Goal: Transaction & Acquisition: Purchase product/service

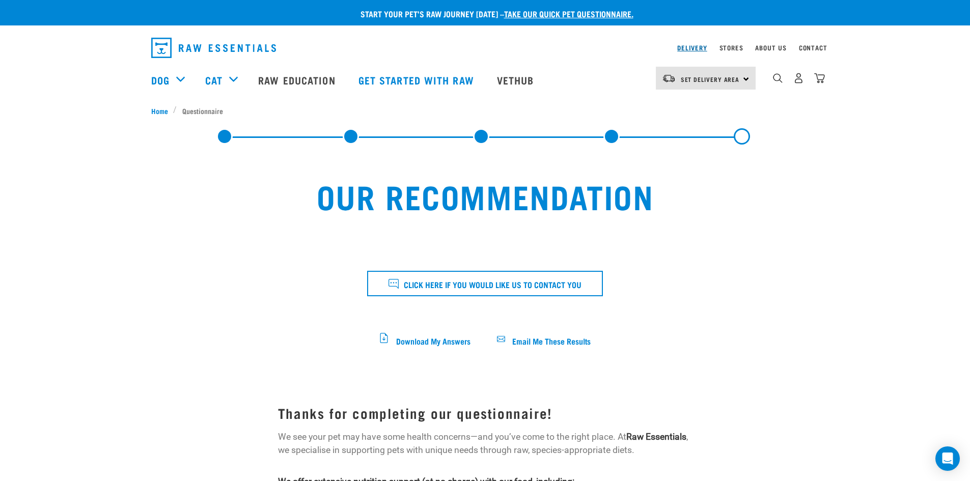
click at [693, 46] on link "Delivery" at bounding box center [692, 48] width 30 height 4
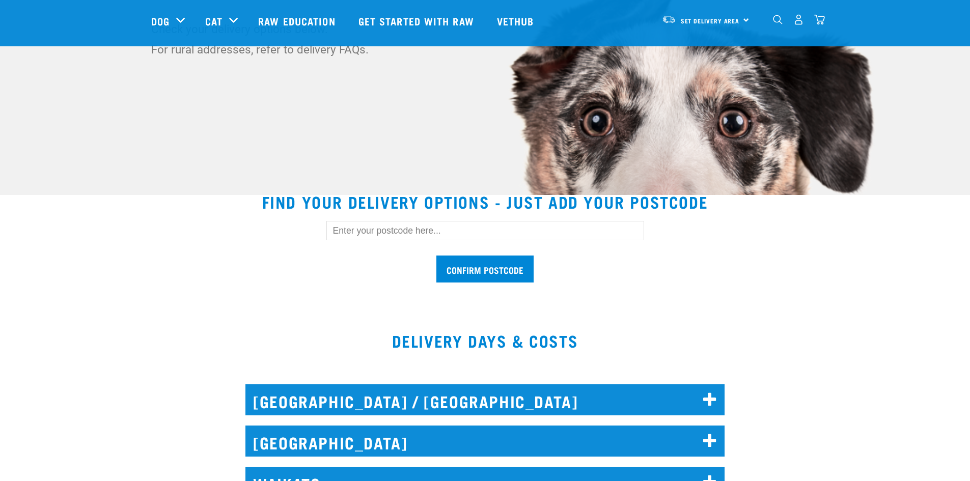
scroll to position [152, 0]
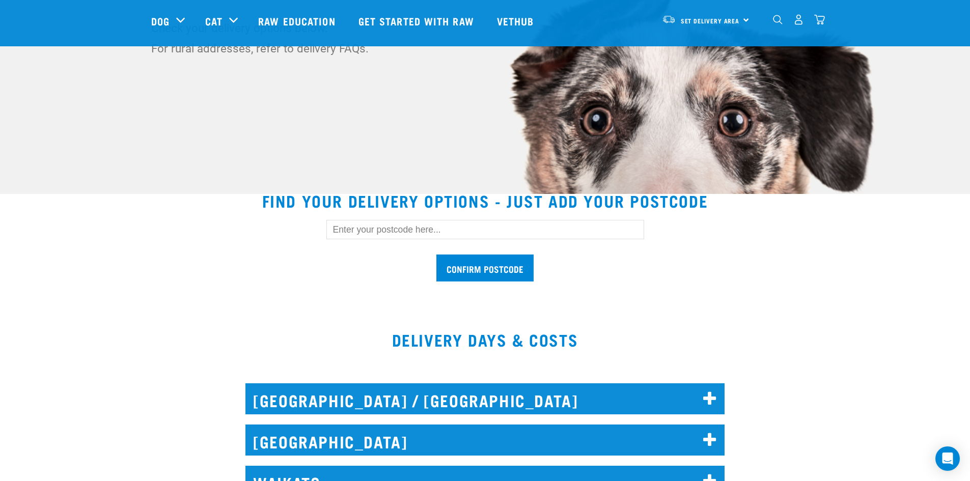
click at [365, 233] on input "text" at bounding box center [485, 229] width 318 height 19
type input "4010"
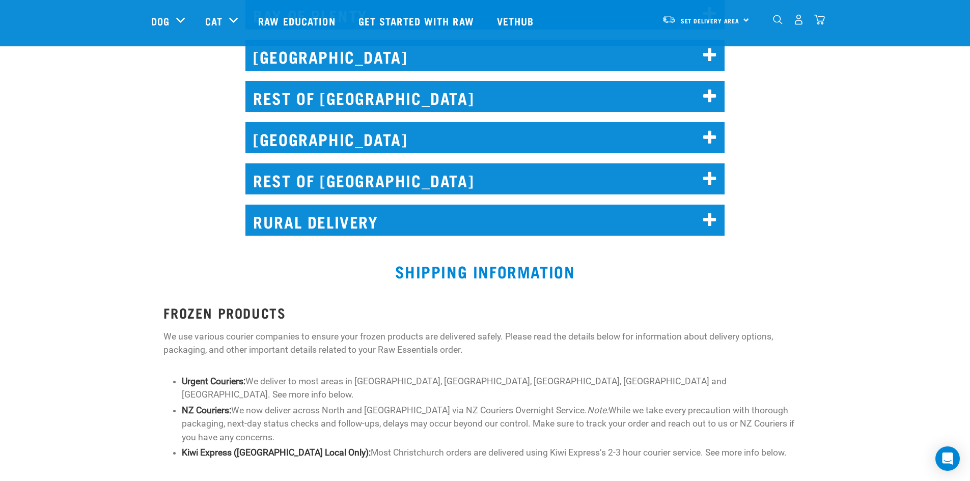
scroll to position [661, 0]
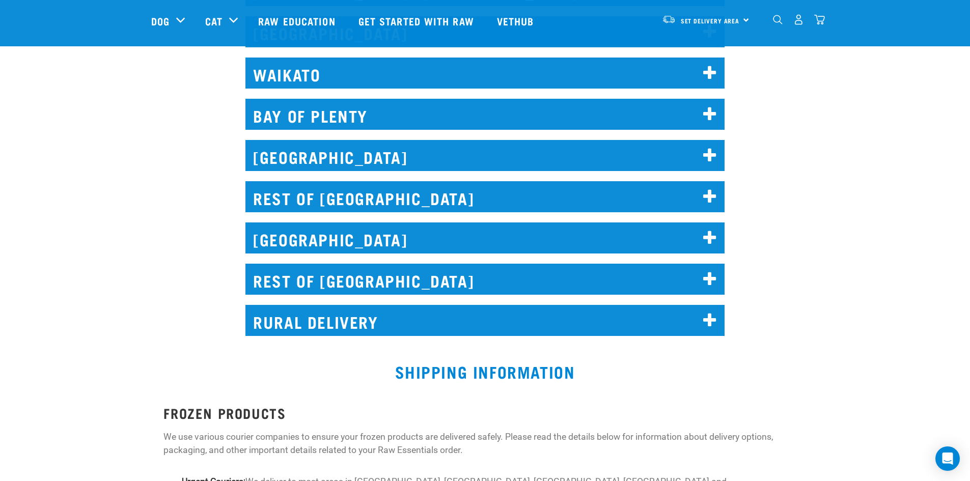
click at [707, 191] on icon at bounding box center [710, 197] width 14 height 16
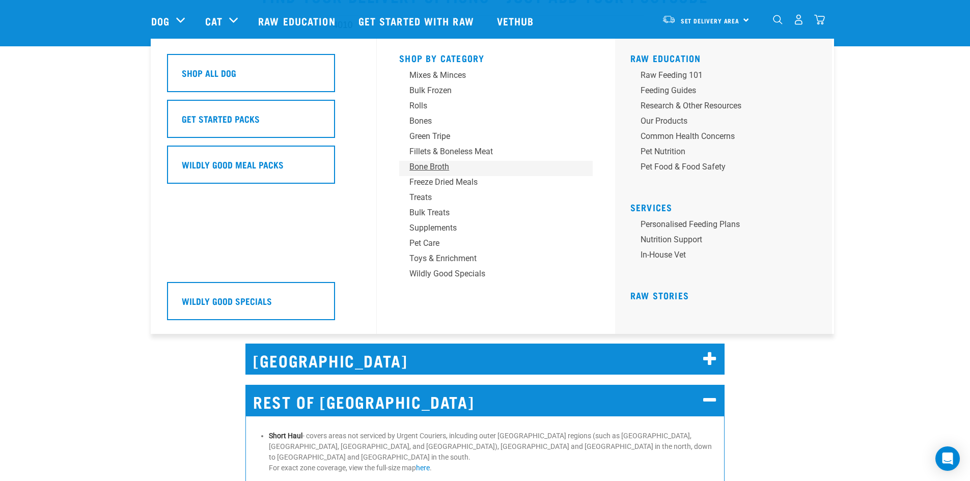
scroll to position [356, 0]
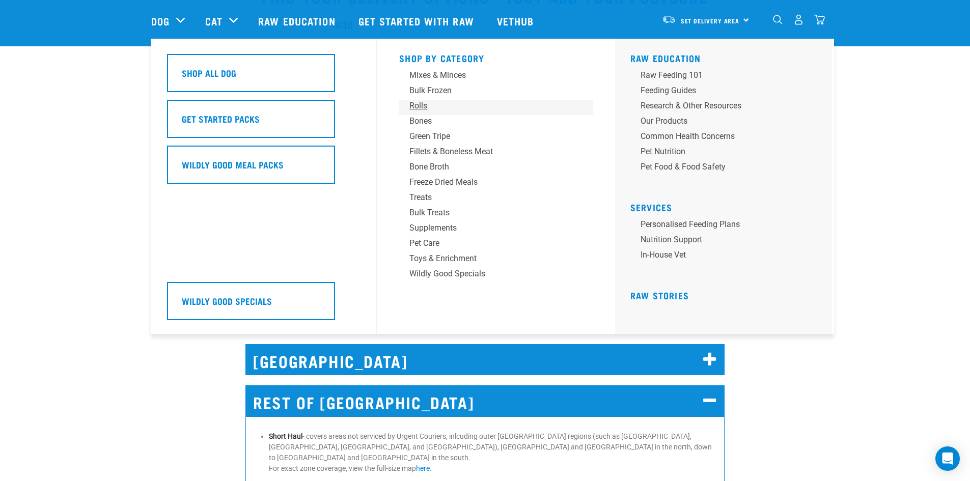
click at [417, 104] on div "Rolls" at bounding box center [488, 106] width 159 height 12
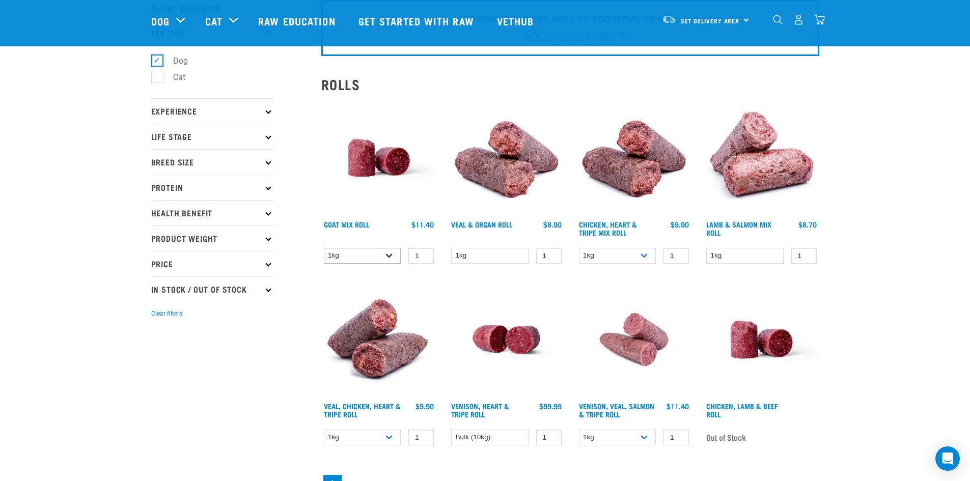
scroll to position [51, 0]
click at [387, 253] on select "1kg Bulk (10kg)" at bounding box center [362, 256] width 77 height 16
select select "443209"
click at [324, 248] on select "1kg Bulk (10kg)" at bounding box center [362, 256] width 77 height 16
click at [423, 252] on input "2" at bounding box center [420, 256] width 25 height 16
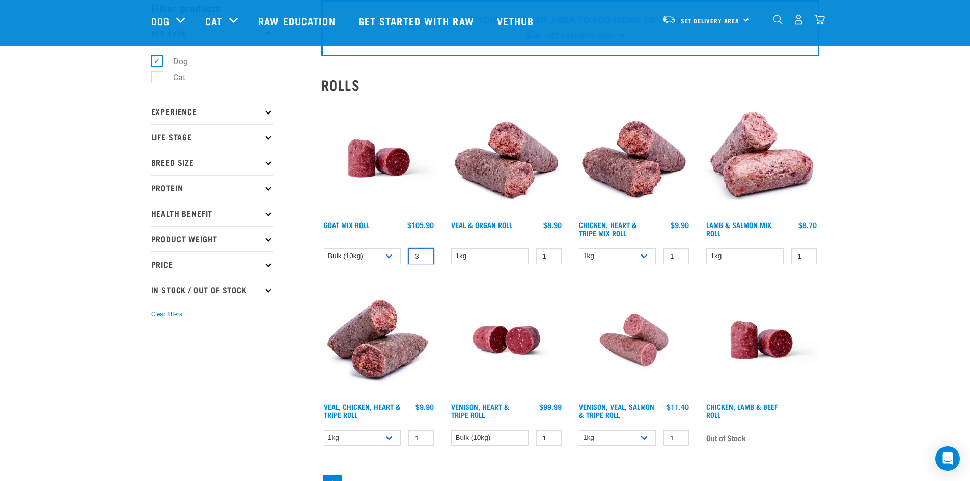
type input "3"
click at [423, 252] on input "3" at bounding box center [420, 256] width 25 height 16
click at [427, 295] on img at bounding box center [379, 340] width 116 height 116
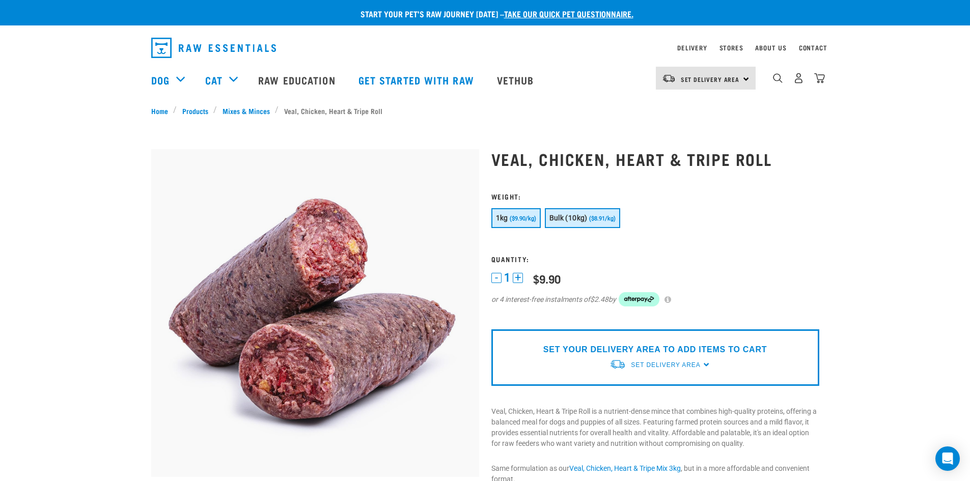
click at [574, 224] on button "Bulk (10kg) ($8.91/kg)" at bounding box center [582, 218] width 75 height 20
click at [517, 277] on button "+" at bounding box center [518, 278] width 10 height 10
click at [518, 277] on button "+" at bounding box center [518, 278] width 10 height 10
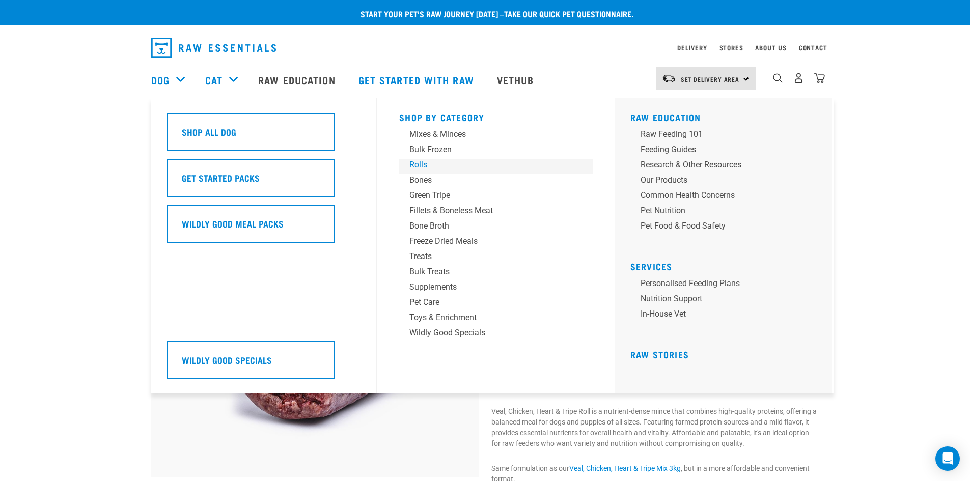
click at [416, 167] on div "Rolls" at bounding box center [488, 165] width 159 height 12
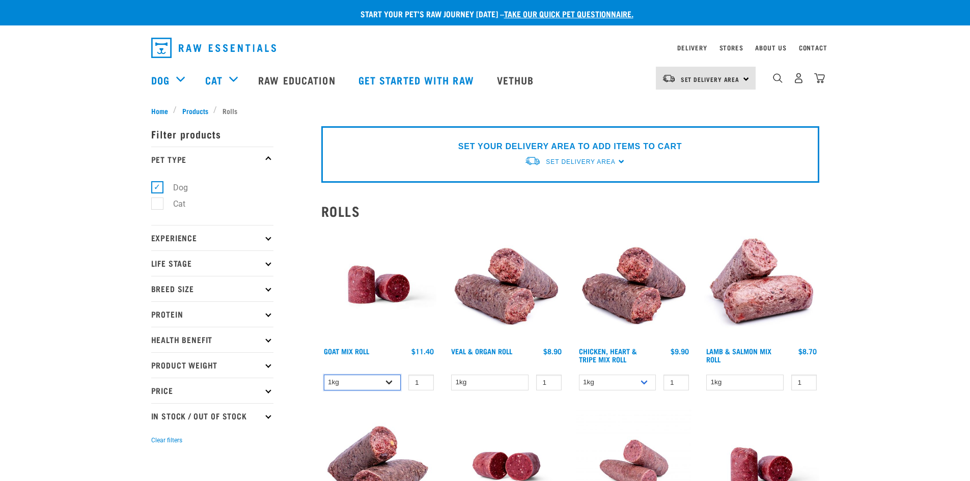
click at [389, 384] on select "1kg Bulk (10kg)" at bounding box center [362, 383] width 77 height 16
select select "443209"
click at [324, 375] on select "1kg Bulk (10kg)" at bounding box center [362, 383] width 77 height 16
click at [423, 380] on input "2" at bounding box center [420, 383] width 25 height 16
type input "3"
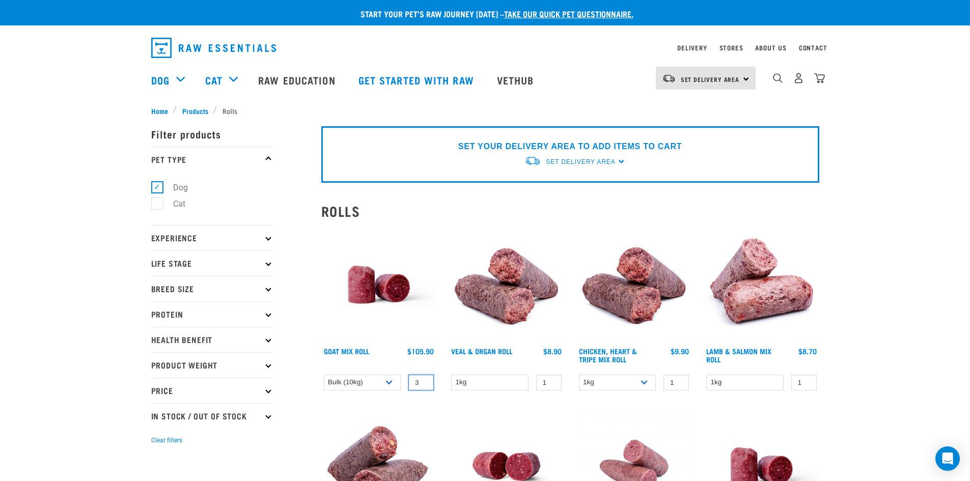
click at [423, 380] on input "3" at bounding box center [420, 383] width 25 height 16
click at [160, 112] on div "× Filter products Pet Type Dog Cat Experience New Raw Feeder Experienced Raw Fe…" at bounding box center [230, 432] width 170 height 644
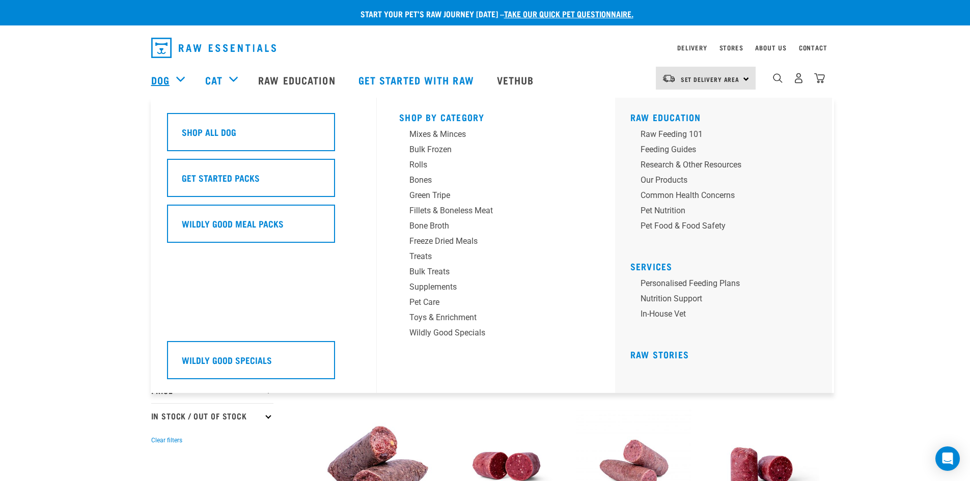
click at [161, 76] on link "Dog" at bounding box center [160, 79] width 18 height 15
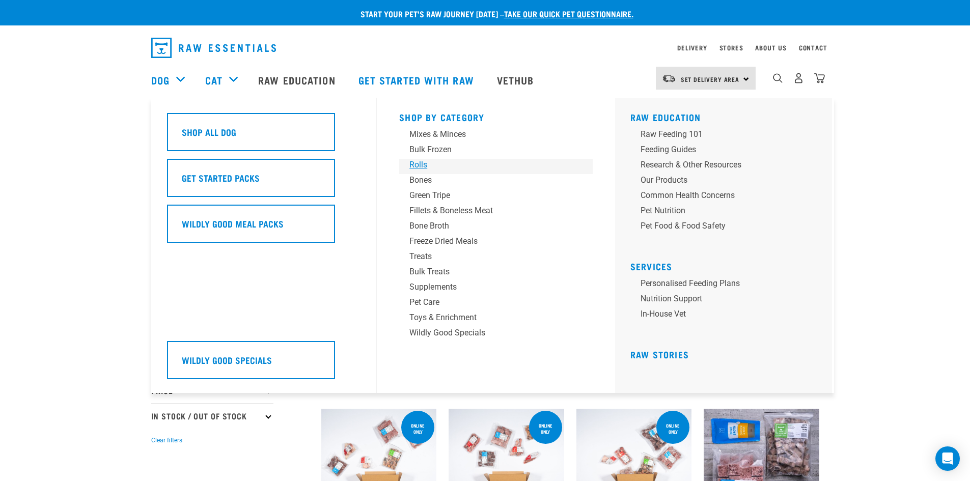
click at [420, 164] on div "Rolls" at bounding box center [488, 165] width 159 height 12
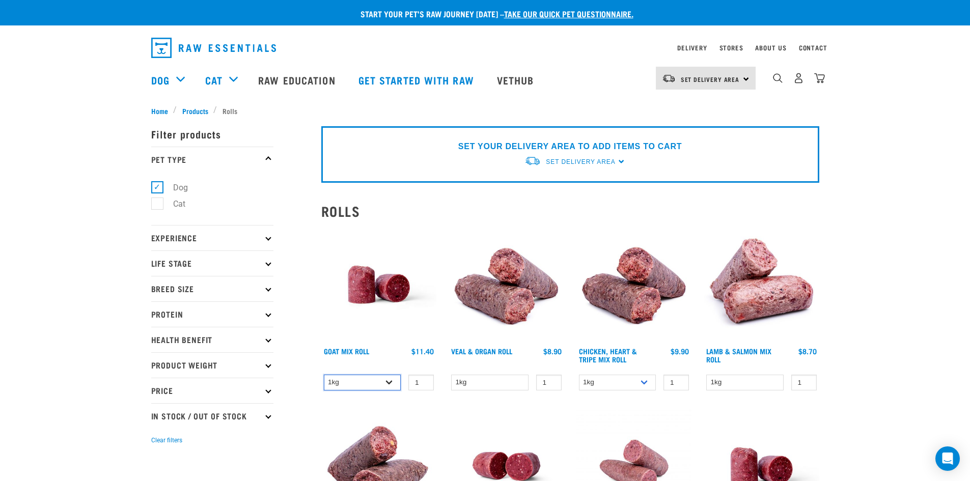
click at [387, 383] on select "1kg Bulk (10kg)" at bounding box center [362, 383] width 77 height 16
select select "443209"
click at [324, 375] on select "1kg Bulk (10kg)" at bounding box center [362, 383] width 77 height 16
click at [422, 381] on input "2" at bounding box center [420, 383] width 25 height 16
type input "3"
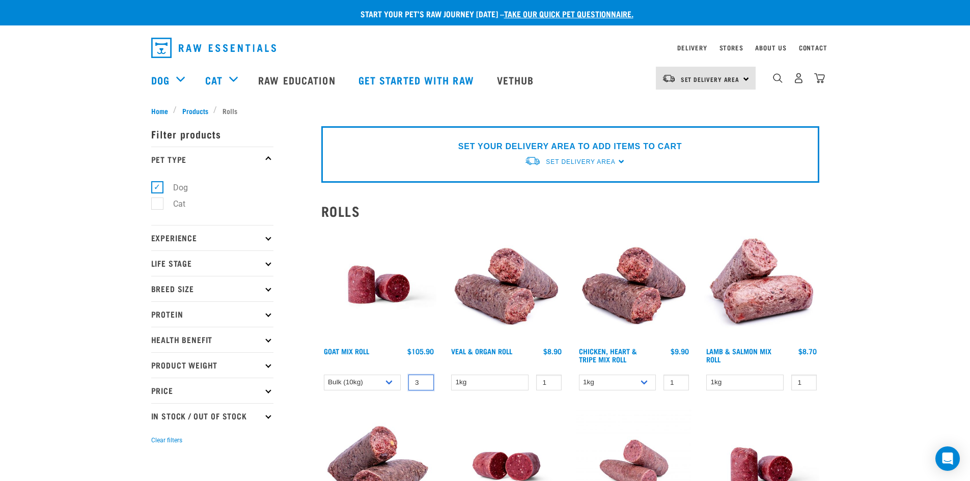
click at [422, 379] on input "3" at bounding box center [420, 383] width 25 height 16
click at [372, 380] on select "1kg Bulk (10kg)" at bounding box center [362, 383] width 77 height 16
click at [324, 375] on select "1kg Bulk (10kg)" at bounding box center [362, 383] width 77 height 16
click at [730, 79] on span "Set Delivery Area" at bounding box center [709, 79] width 59 height 4
click at [702, 105] on link "[GEOGRAPHIC_DATA]" at bounding box center [705, 107] width 98 height 22
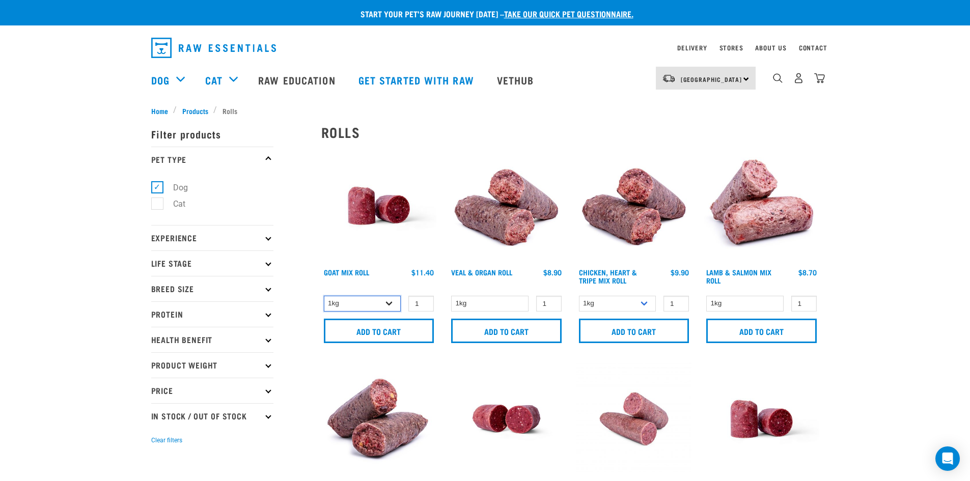
click at [391, 301] on select "1kg Bulk (10kg)" at bounding box center [362, 304] width 77 height 16
select select "443209"
click at [324, 296] on select "1kg Bulk (10kg)" at bounding box center [362, 304] width 77 height 16
click at [422, 298] on input "1" at bounding box center [420, 304] width 25 height 16
click at [422, 300] on input "2" at bounding box center [420, 304] width 25 height 16
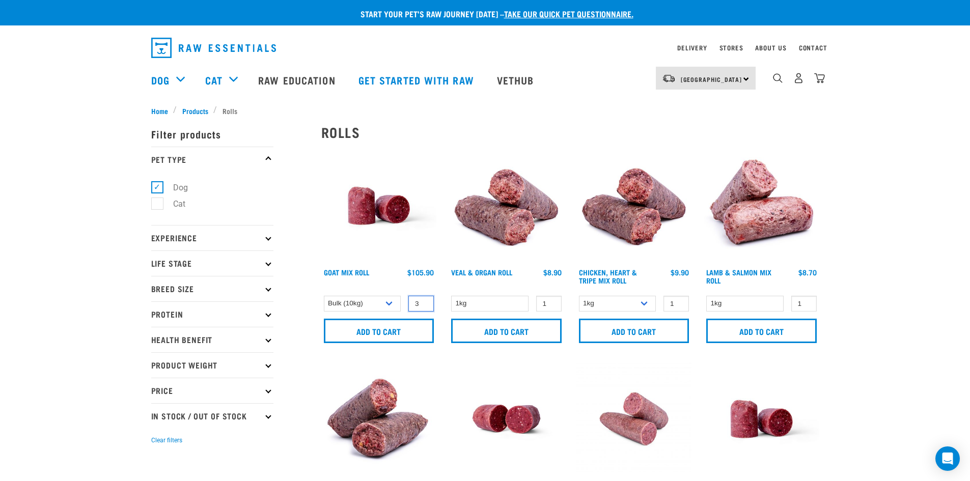
type input "3"
click at [423, 300] on input "3" at bounding box center [420, 304] width 25 height 16
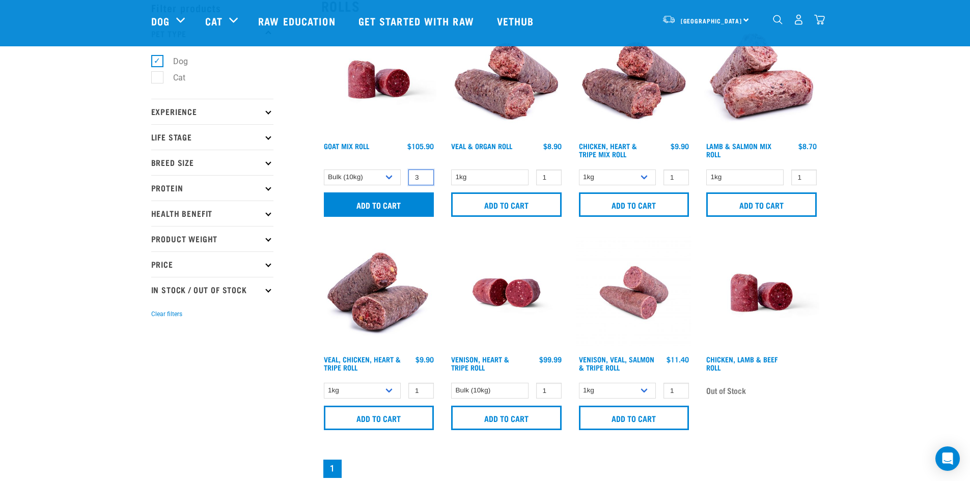
scroll to position [51, 0]
click at [413, 211] on input "Add to cart" at bounding box center [379, 205] width 110 height 24
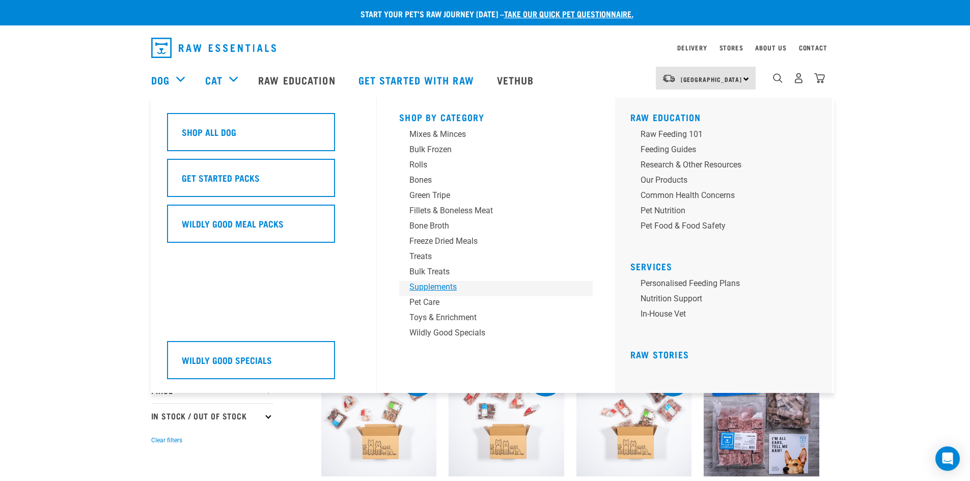
drag, startPoint x: 431, startPoint y: 290, endPoint x: 189, endPoint y: 275, distance: 242.2
click at [431, 290] on div "Supplements" at bounding box center [488, 287] width 159 height 12
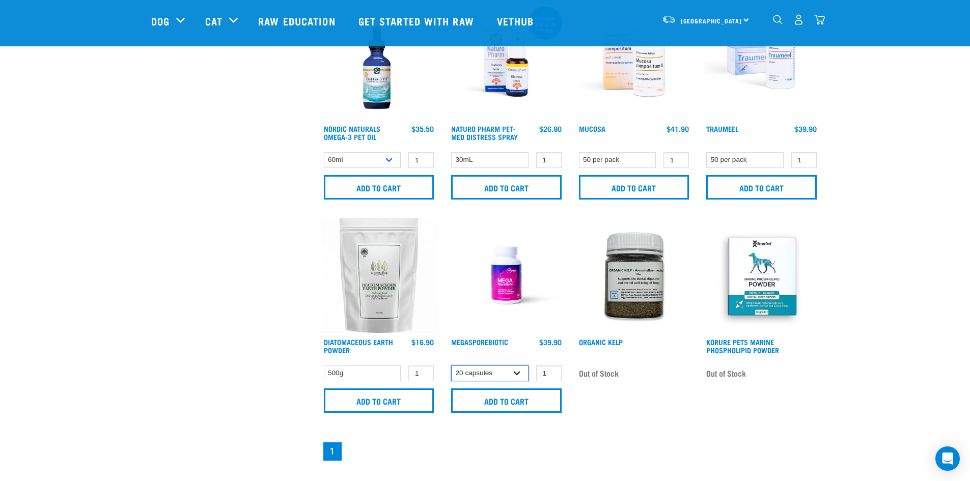
click at [517, 376] on select "20 capsules 60 capsules" at bounding box center [489, 373] width 77 height 16
click at [517, 374] on select "20 capsules 60 capsules" at bounding box center [489, 373] width 77 height 16
click at [517, 371] on select "20 capsules 60 capsules" at bounding box center [489, 373] width 77 height 16
select select "436975"
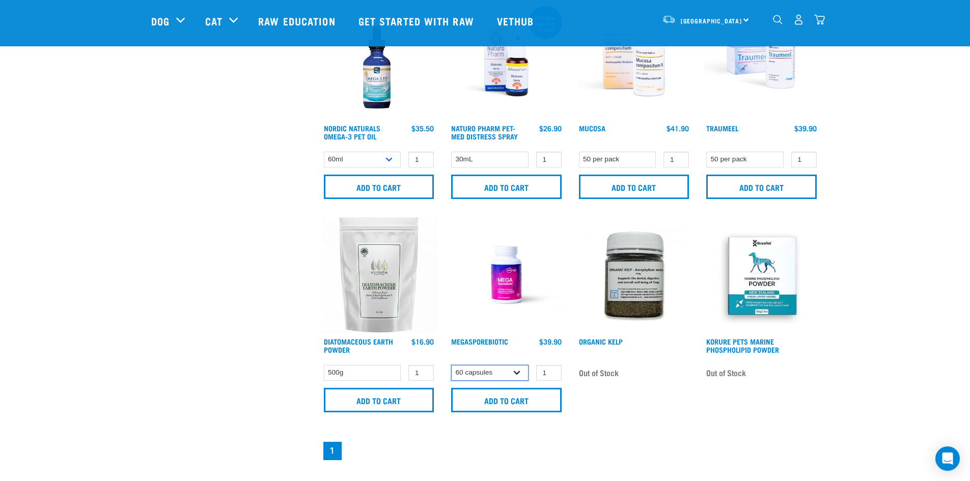
click at [451, 365] on select "20 capsules 60 capsules" at bounding box center [489, 373] width 77 height 16
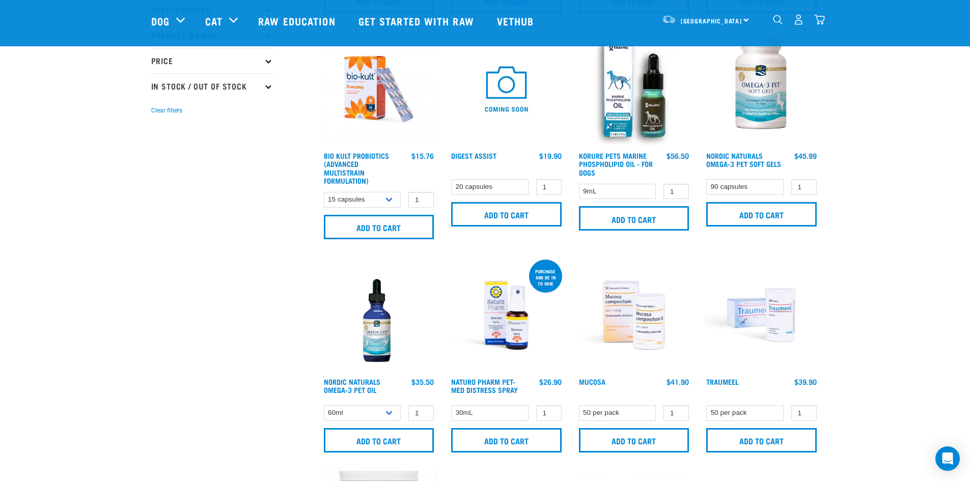
scroll to position [254, 0]
